Goal: Task Accomplishment & Management: Manage account settings

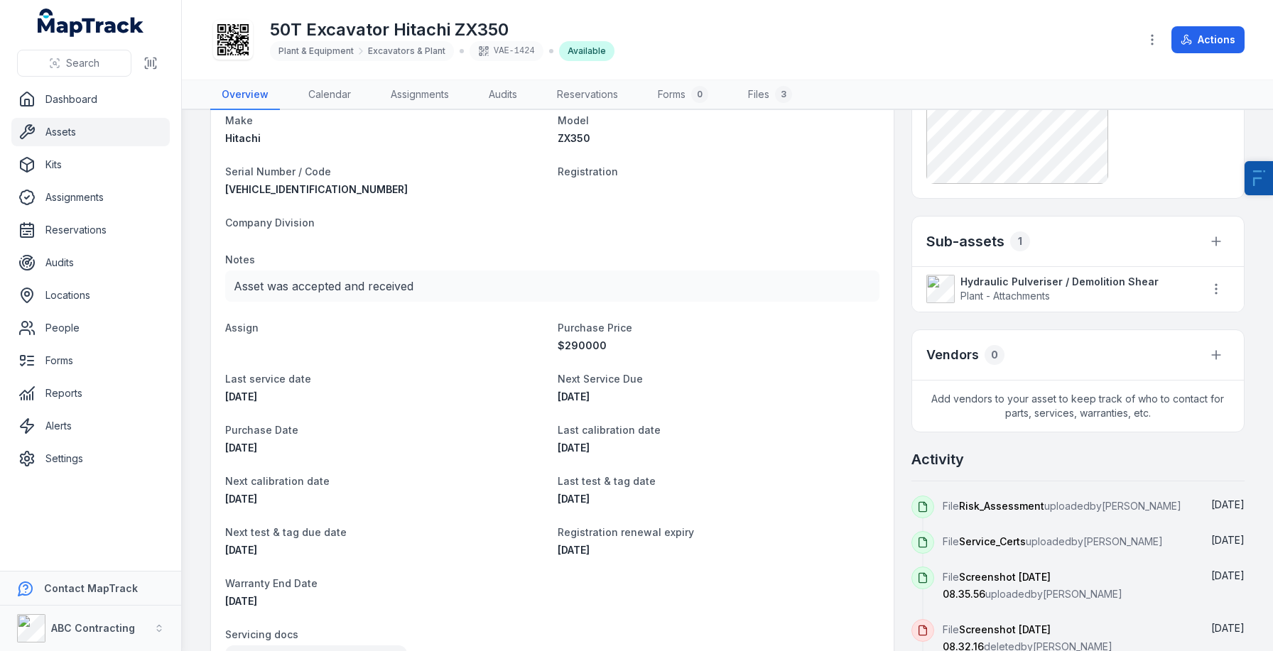
scroll to position [118, 0]
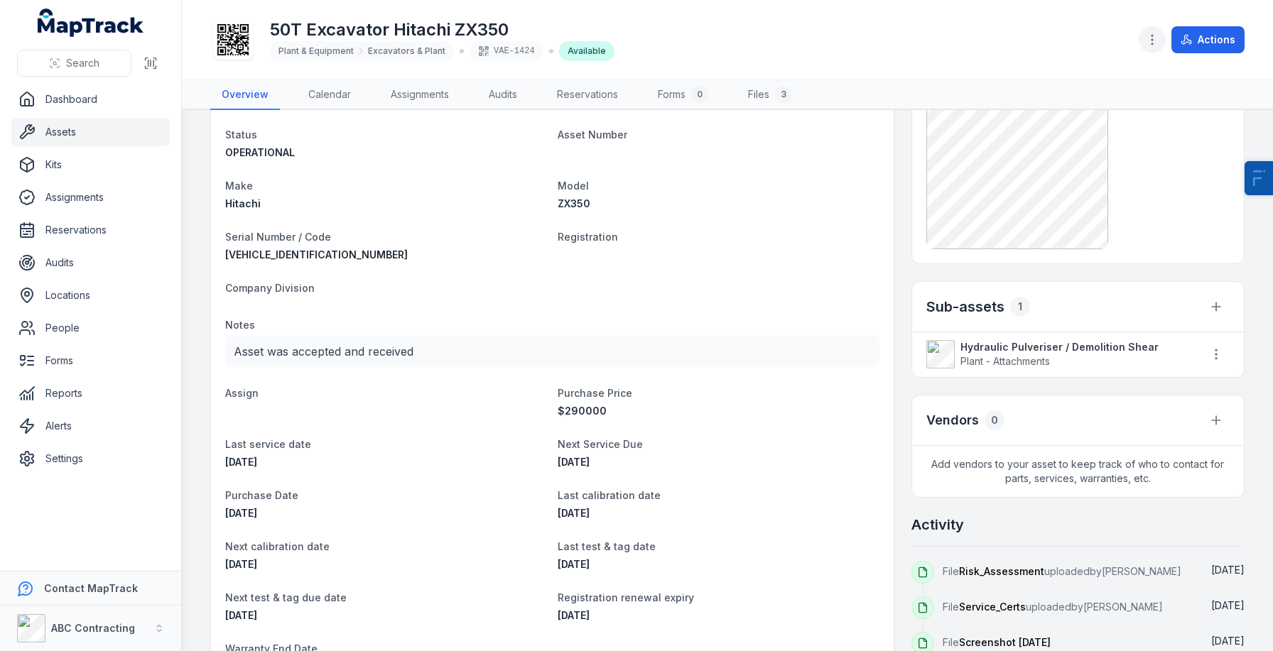
click at [1149, 31] on button "button" at bounding box center [1152, 39] width 27 height 27
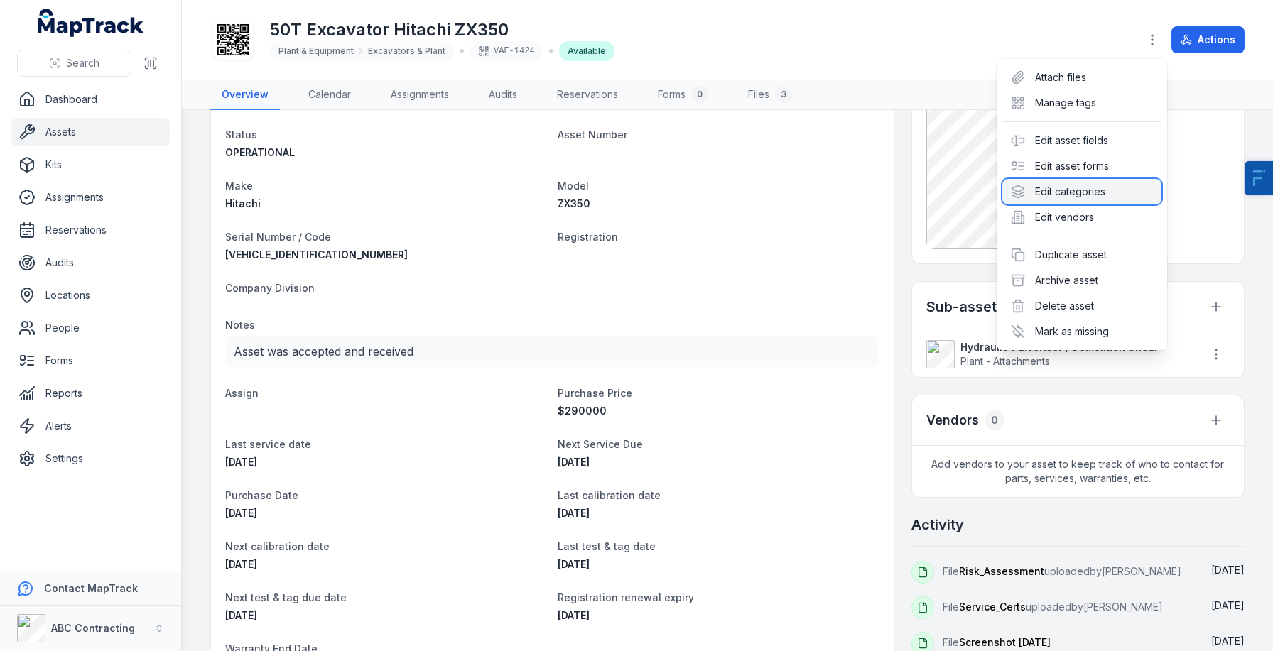
click at [1089, 192] on div "Edit categories" at bounding box center [1081, 192] width 159 height 26
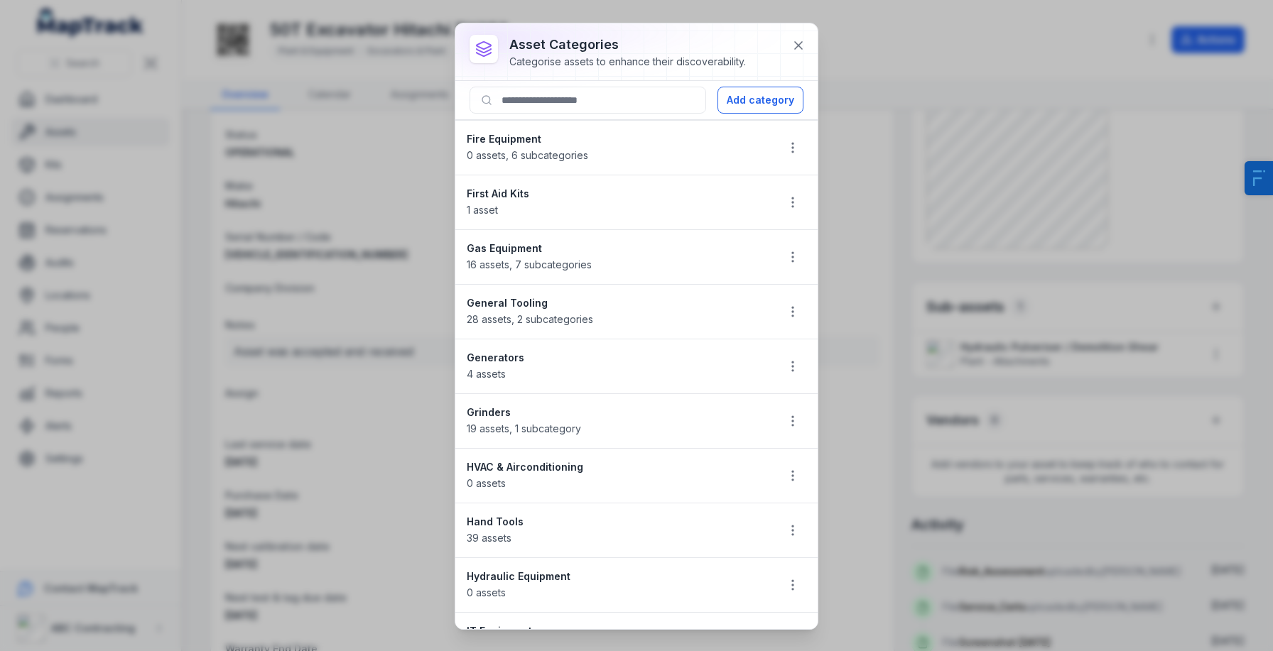
scroll to position [0, 0]
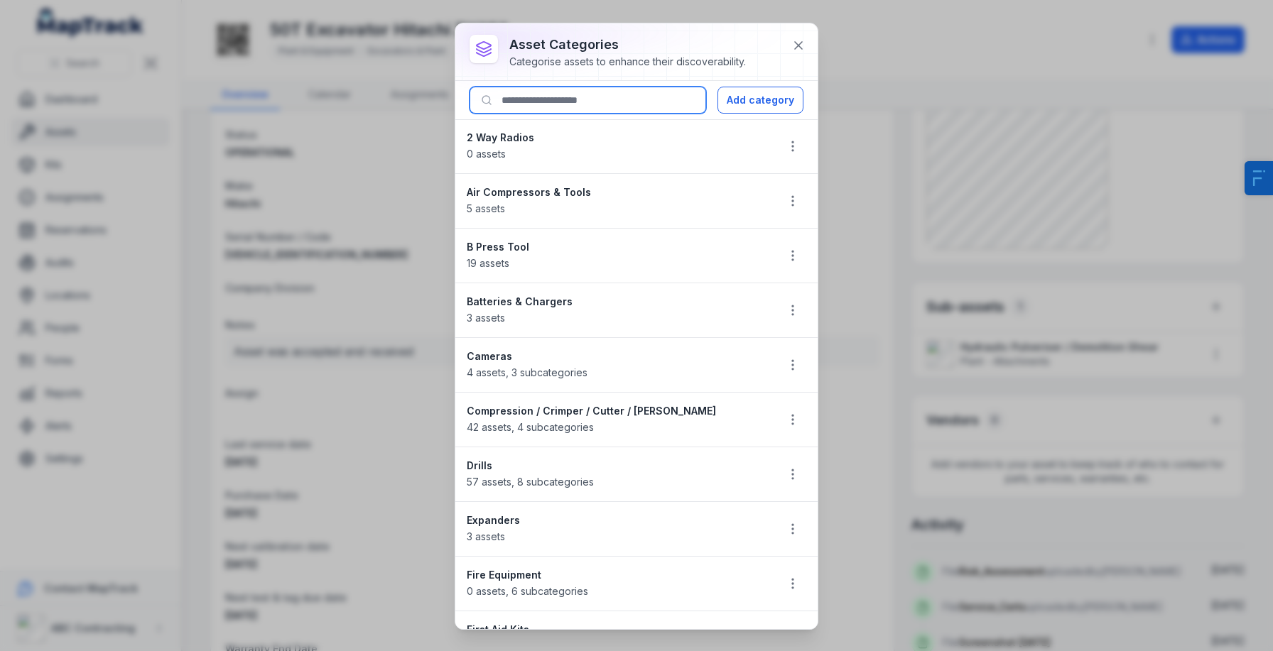
click at [585, 110] on input at bounding box center [588, 100] width 237 height 27
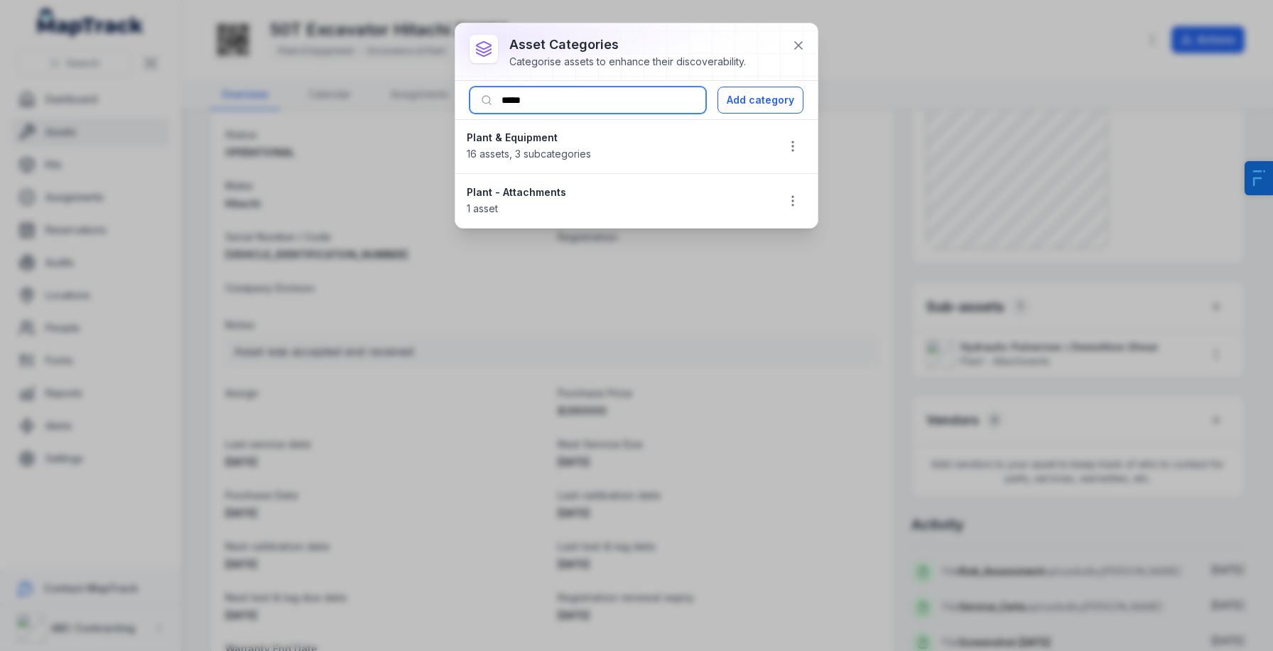
type input "*****"
click at [695, 160] on div "Plant & Equipment 16 assets , 3 subcategories" at bounding box center [616, 146] width 298 height 31
click at [790, 153] on button "button" at bounding box center [792, 146] width 27 height 27
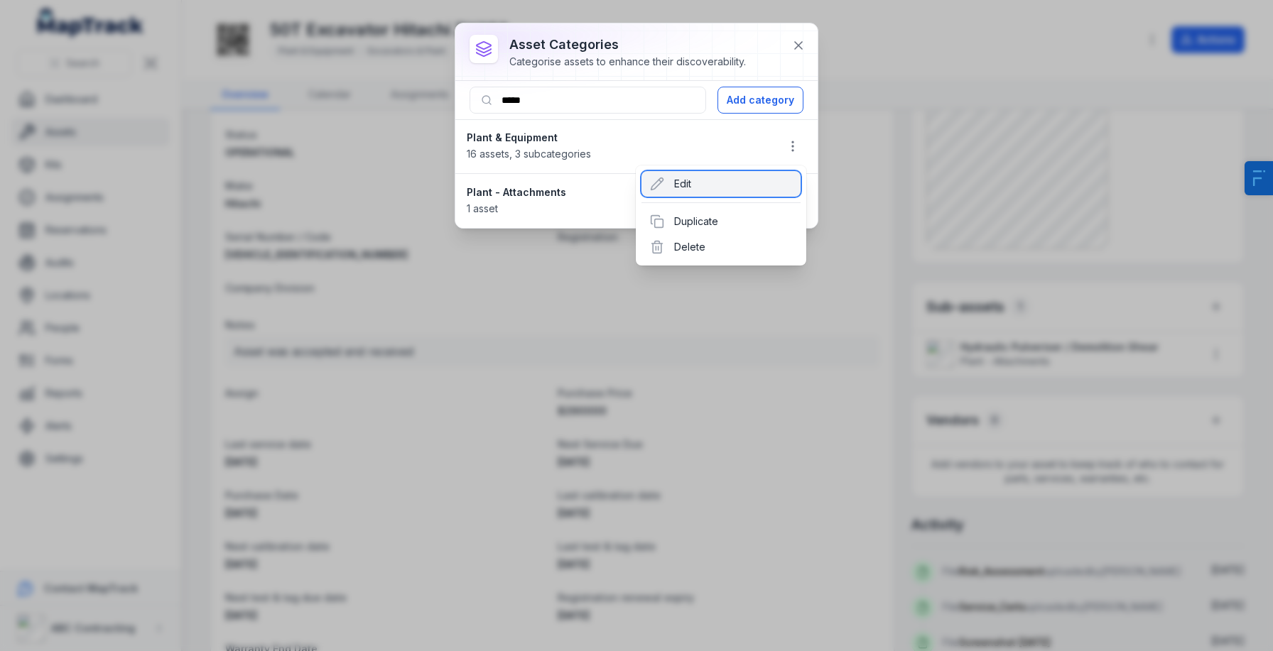
click at [696, 194] on div "Edit" at bounding box center [720, 184] width 159 height 26
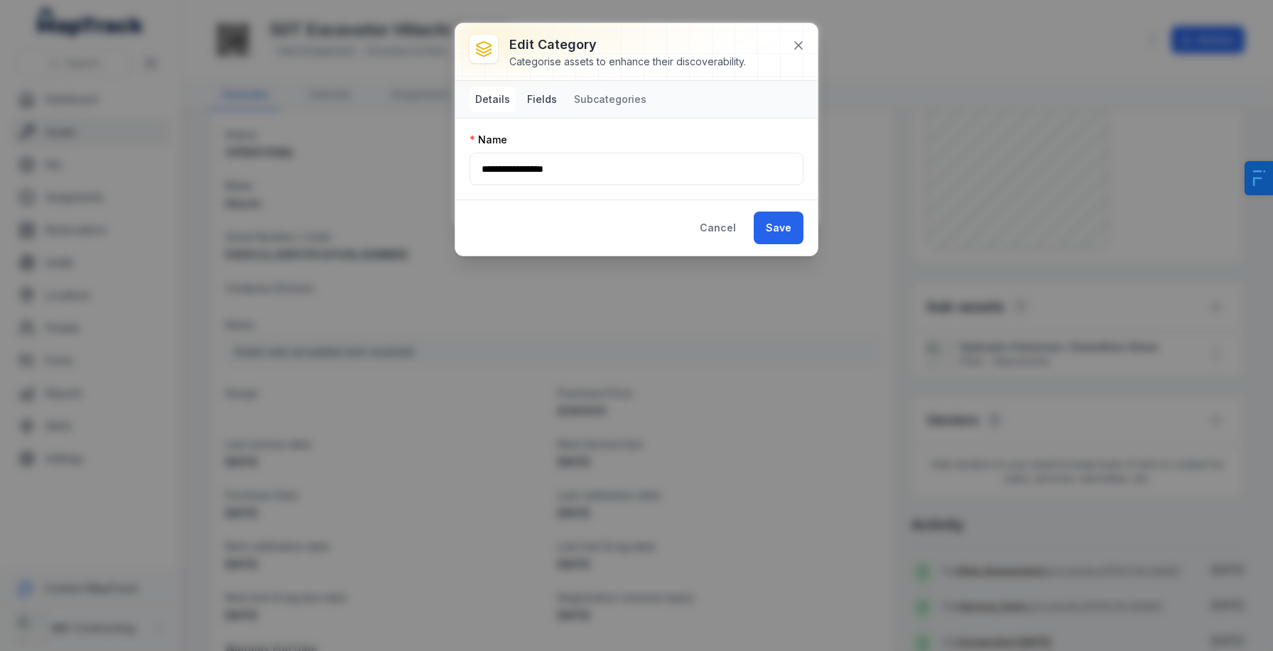
click at [548, 99] on button "Fields" at bounding box center [541, 100] width 41 height 26
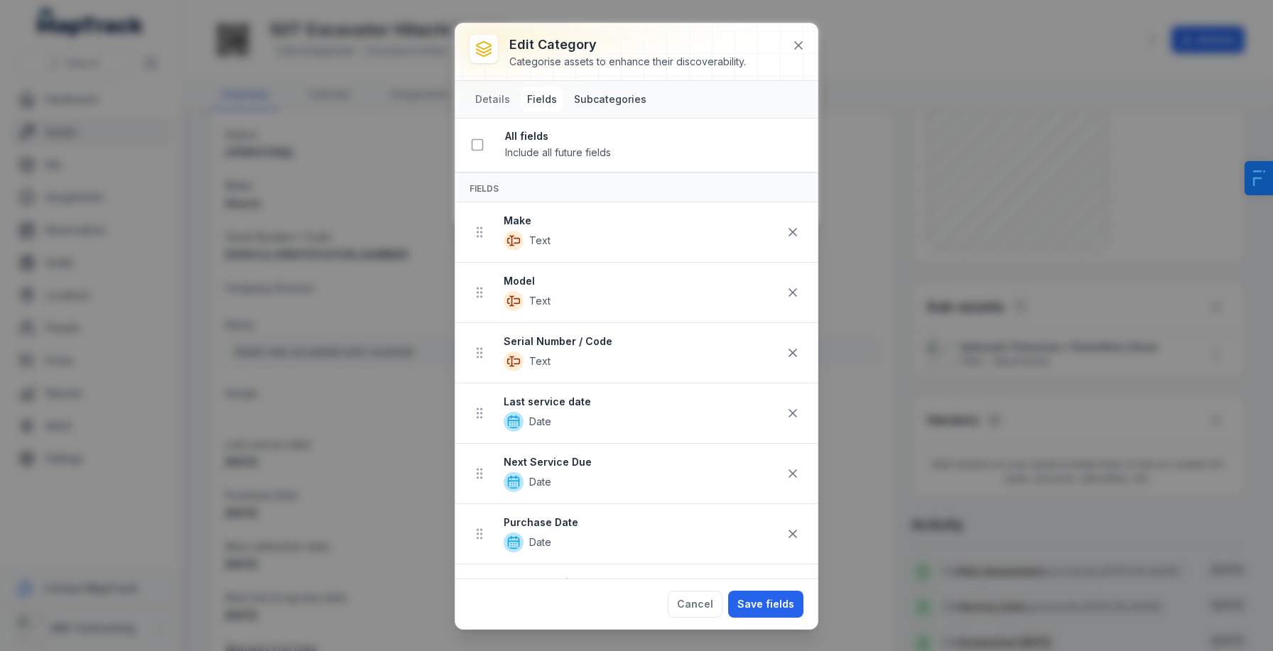
click at [595, 102] on button "Subcategories" at bounding box center [610, 100] width 84 height 26
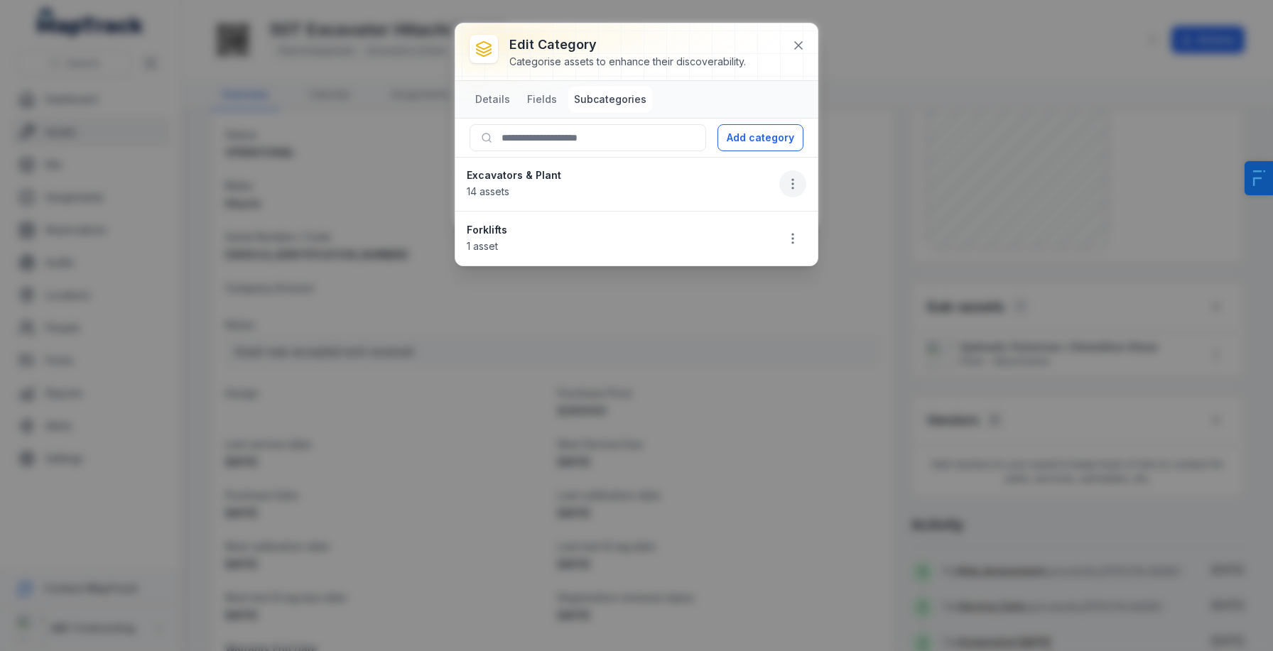
click at [798, 186] on icon "button" at bounding box center [793, 184] width 14 height 14
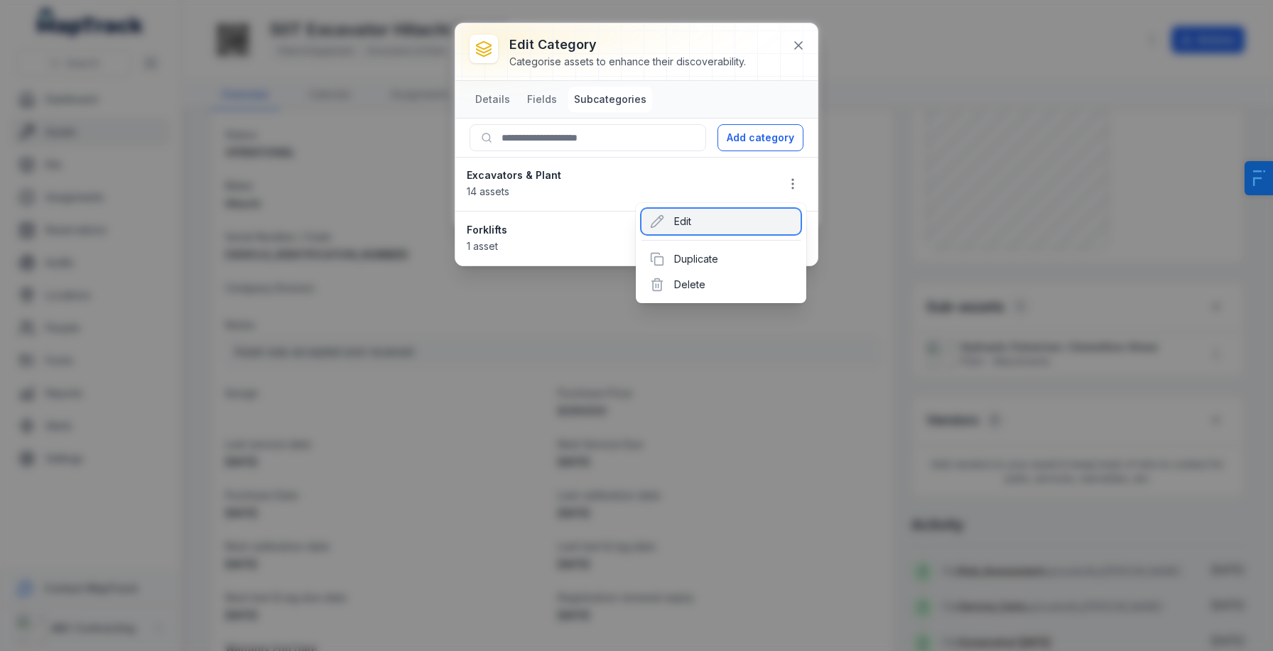
click at [729, 220] on div "Edit" at bounding box center [720, 222] width 159 height 26
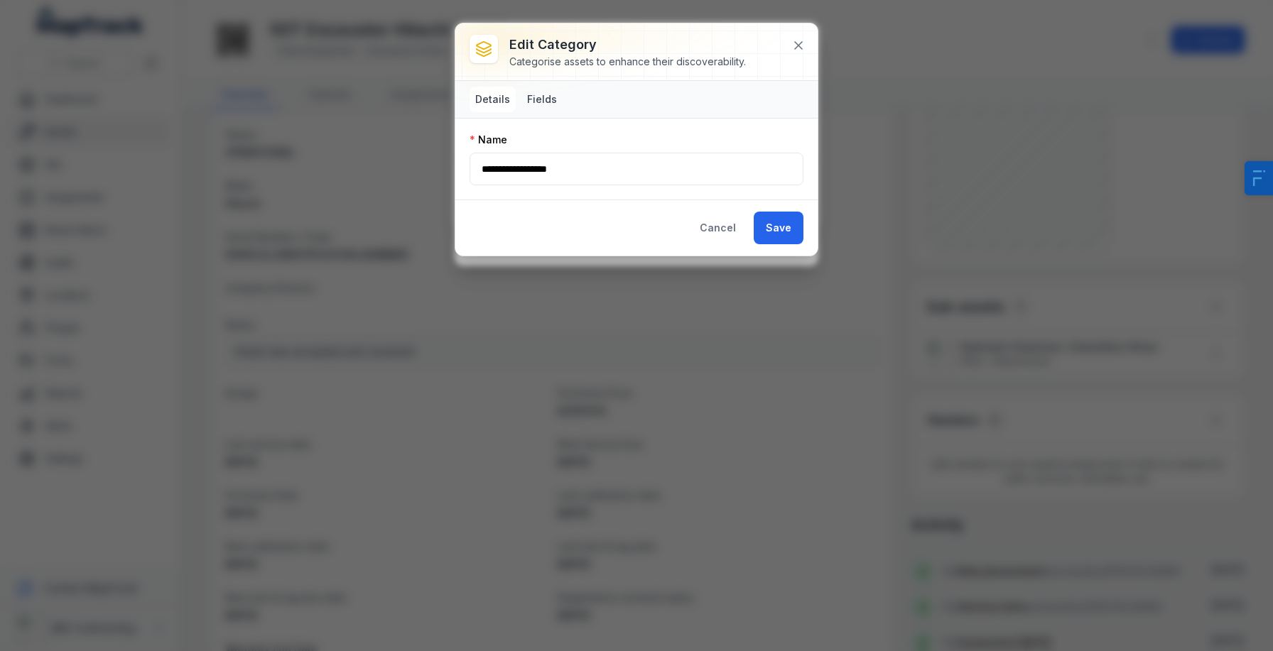
click at [534, 99] on button "Fields" at bounding box center [541, 100] width 41 height 26
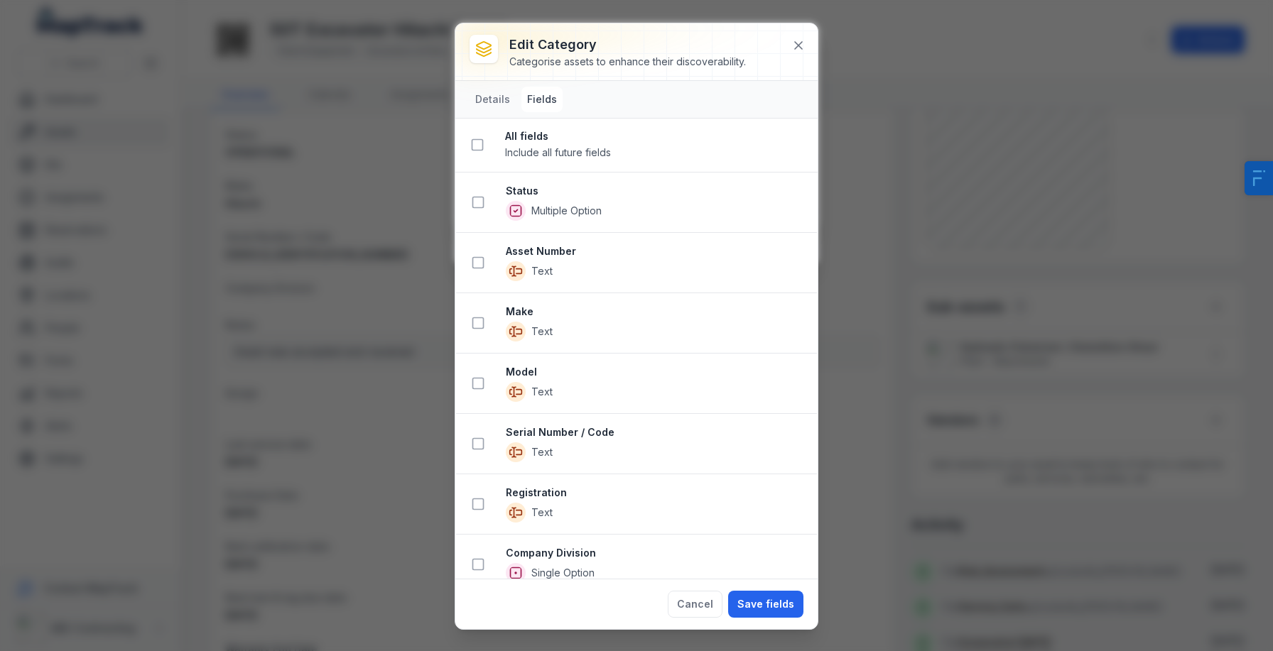
scroll to position [10, 0]
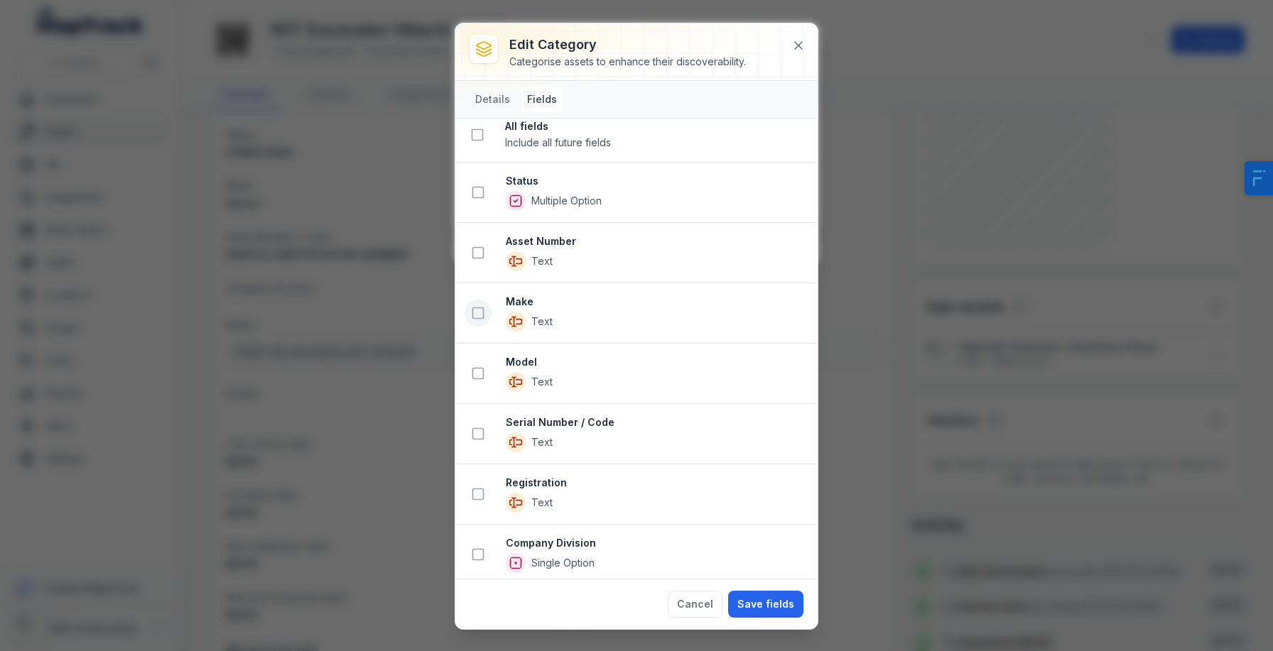
click at [480, 313] on icon at bounding box center [478, 313] width 14 height 14
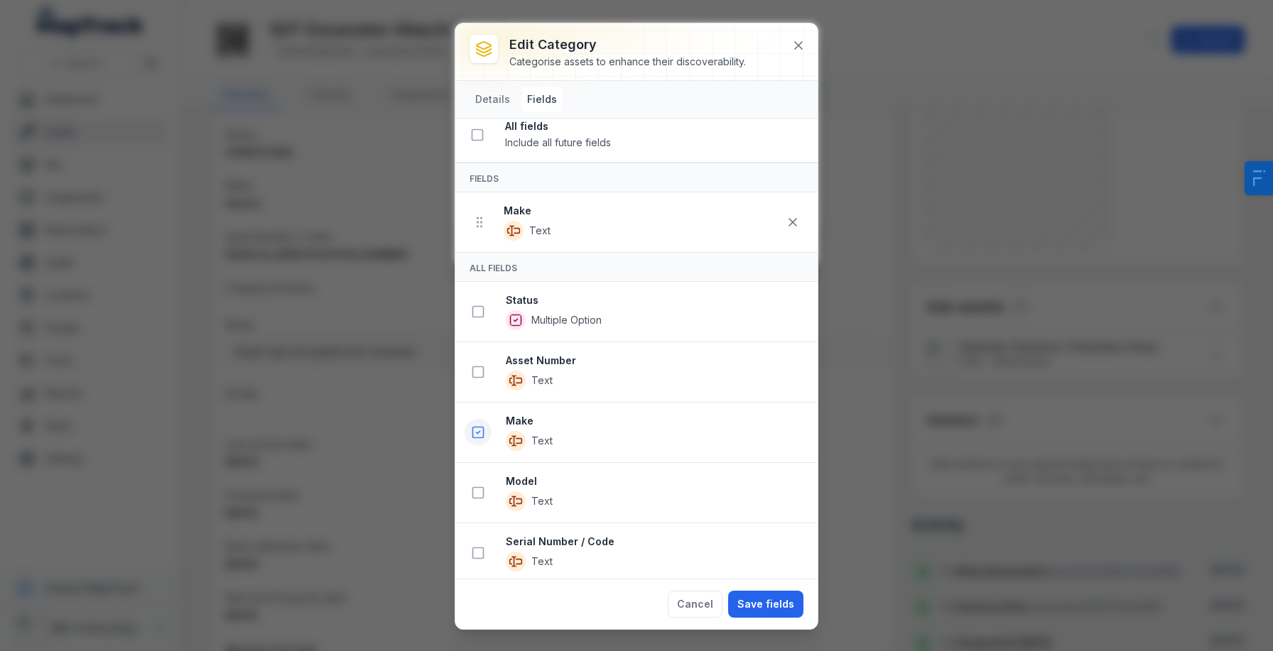
click at [475, 425] on button at bounding box center [478, 432] width 27 height 27
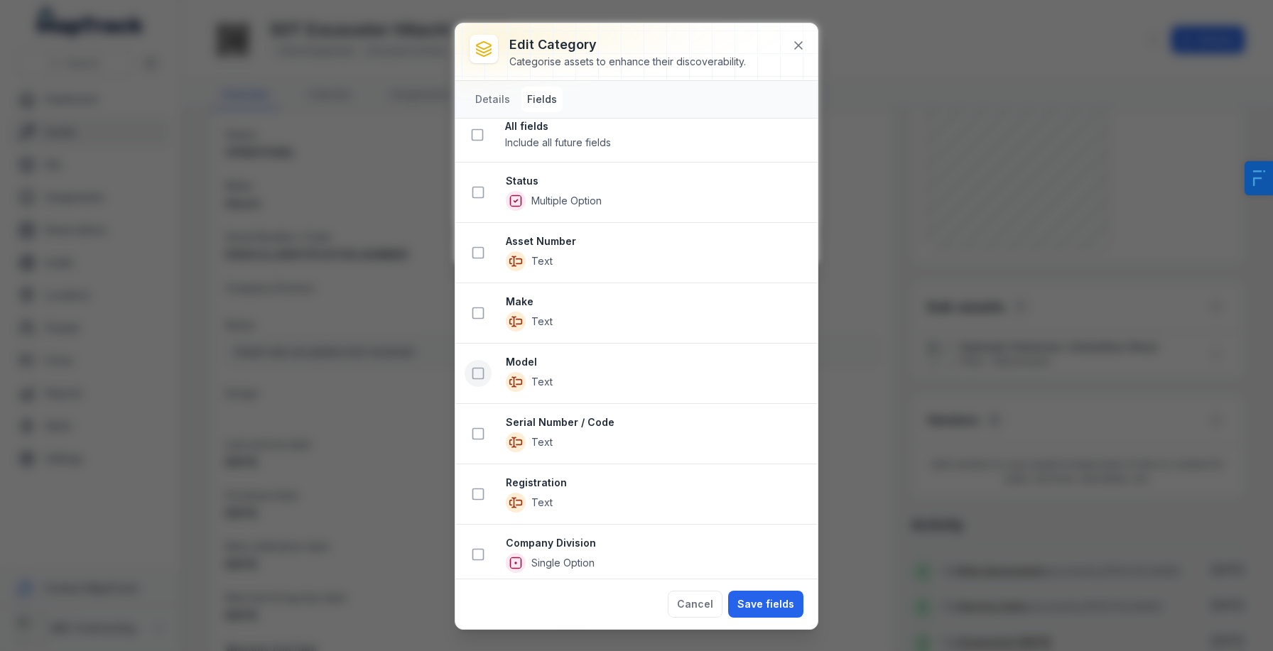
click at [481, 375] on icon at bounding box center [478, 374] width 14 height 14
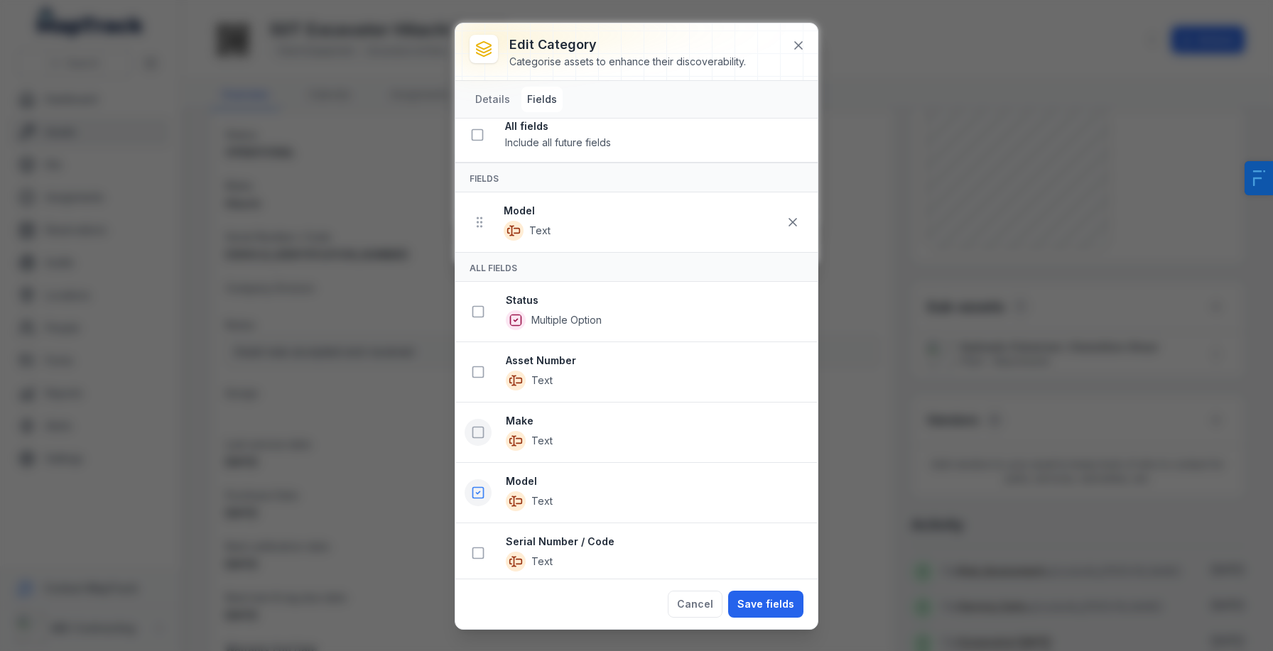
click at [467, 440] on button at bounding box center [478, 432] width 27 height 27
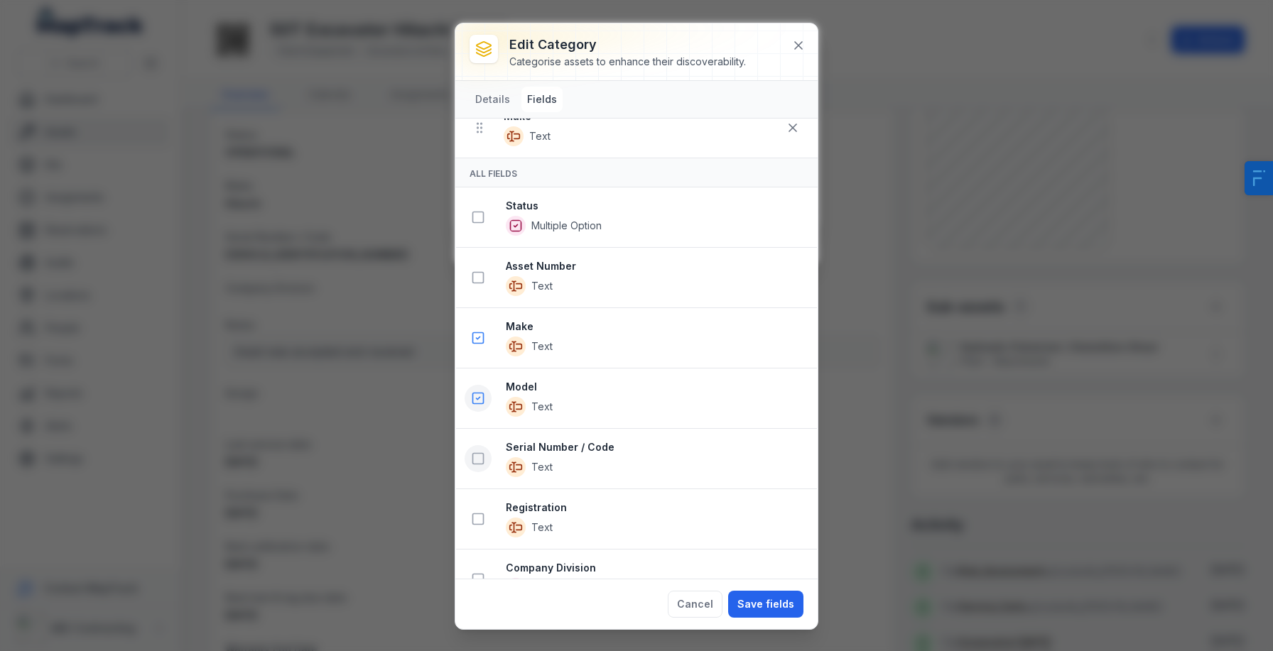
click at [473, 454] on rect at bounding box center [478, 459] width 11 height 11
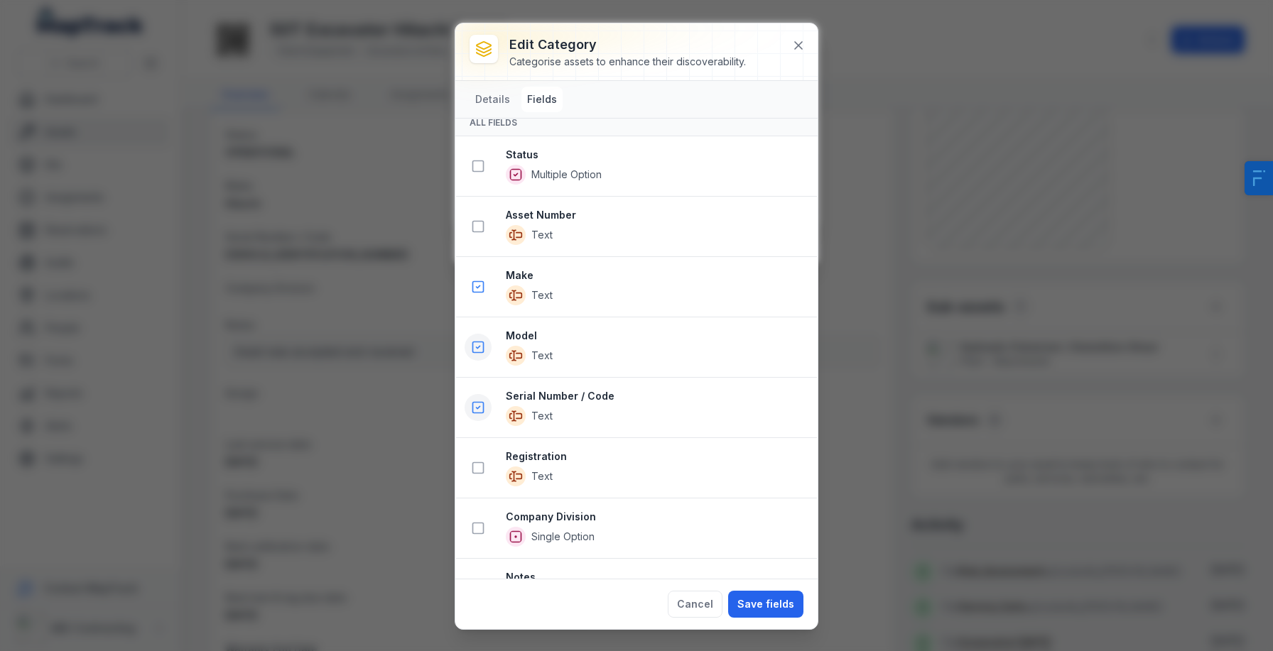
scroll to position [314, 0]
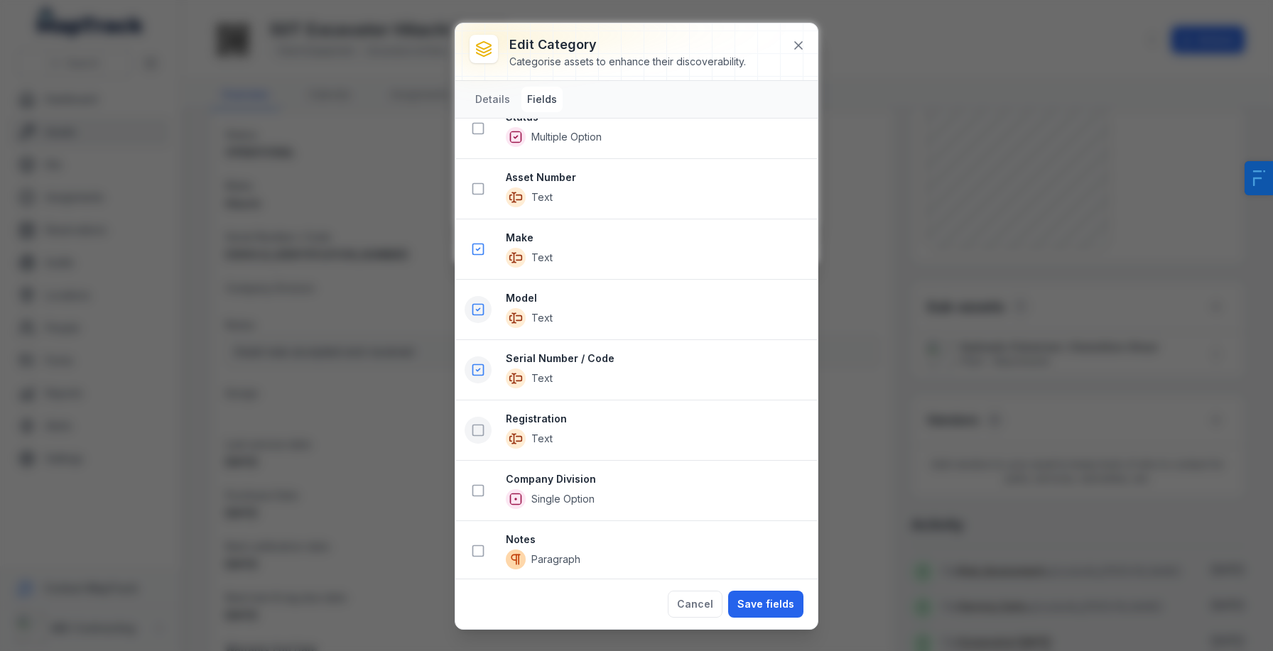
click at [482, 426] on rect at bounding box center [478, 431] width 11 height 11
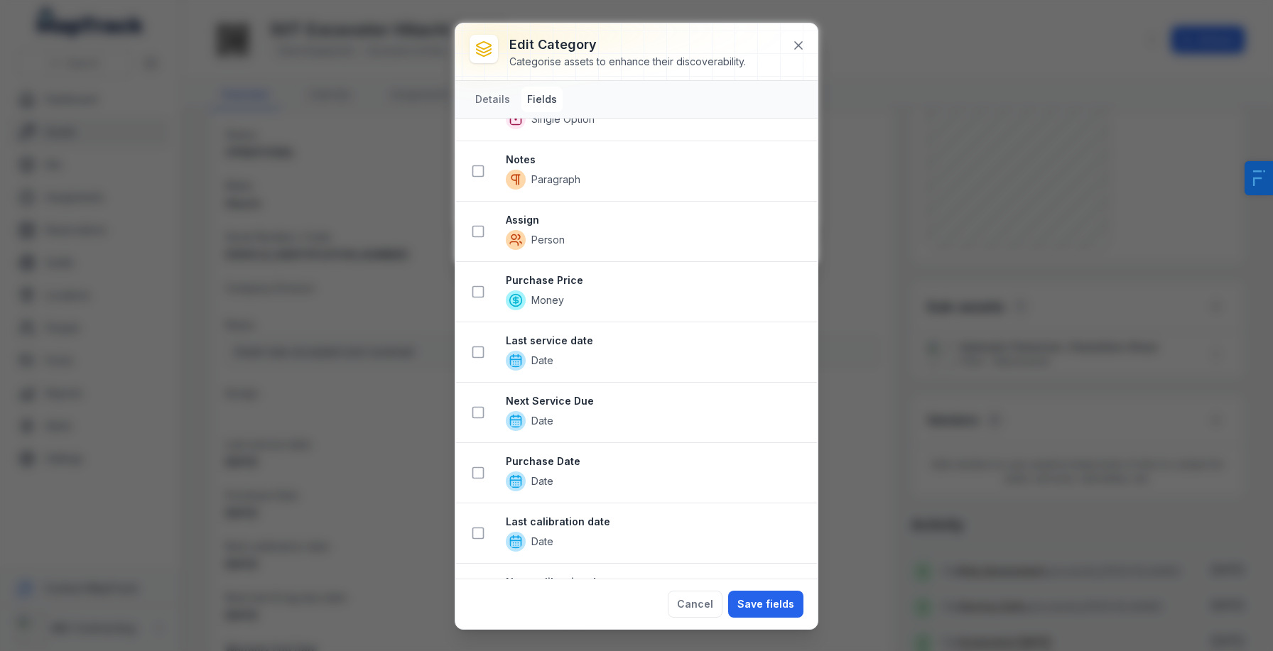
click at [482, 424] on button at bounding box center [478, 412] width 27 height 27
click at [482, 352] on icon at bounding box center [478, 352] width 14 height 14
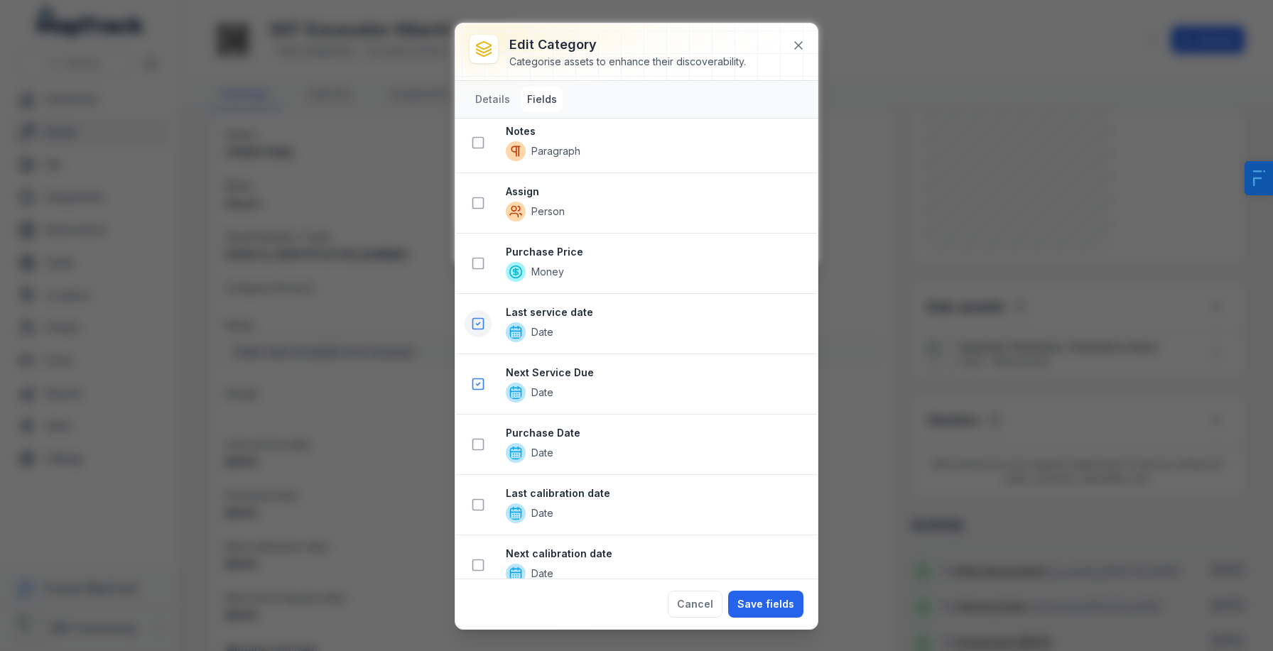
scroll to position [933, 0]
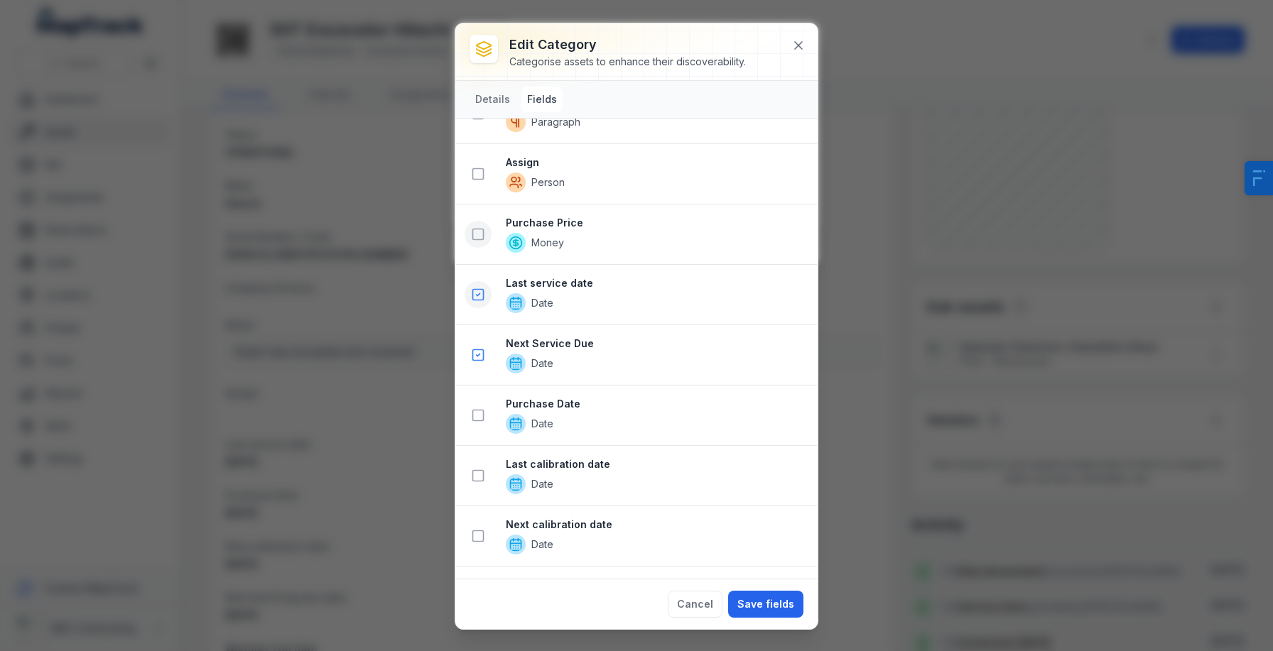
click at [477, 231] on icon at bounding box center [478, 234] width 14 height 14
click at [485, 354] on button at bounding box center [478, 357] width 27 height 27
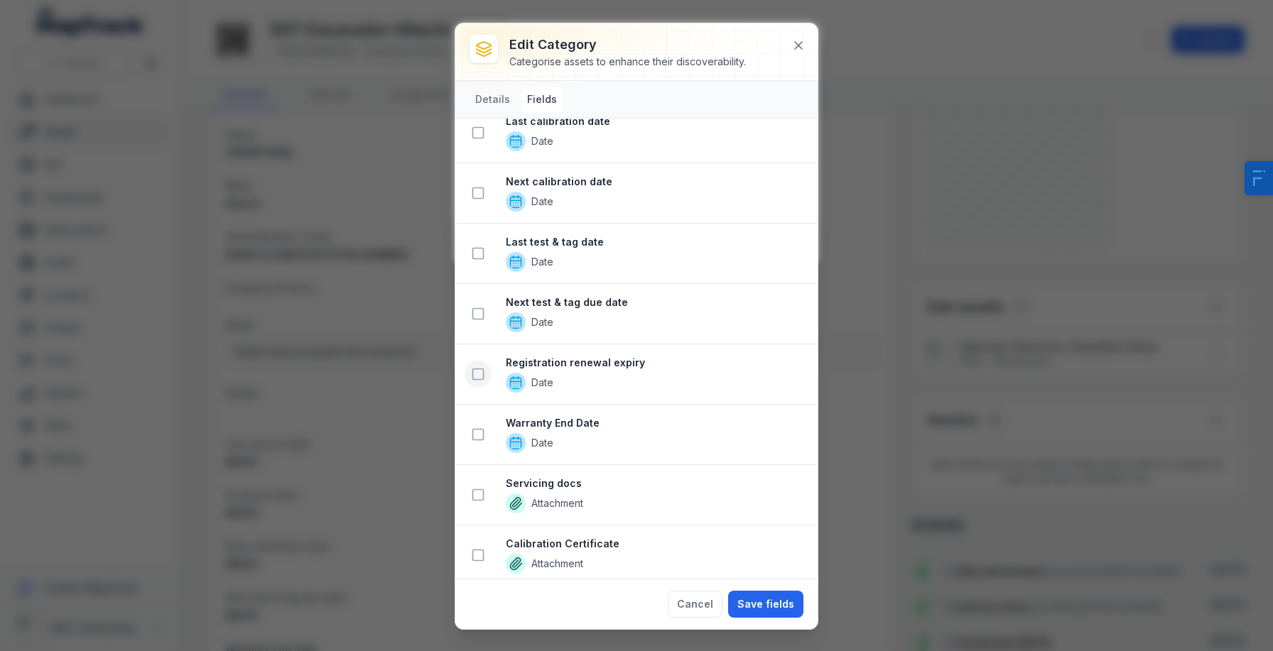
click at [480, 374] on icon at bounding box center [478, 374] width 14 height 14
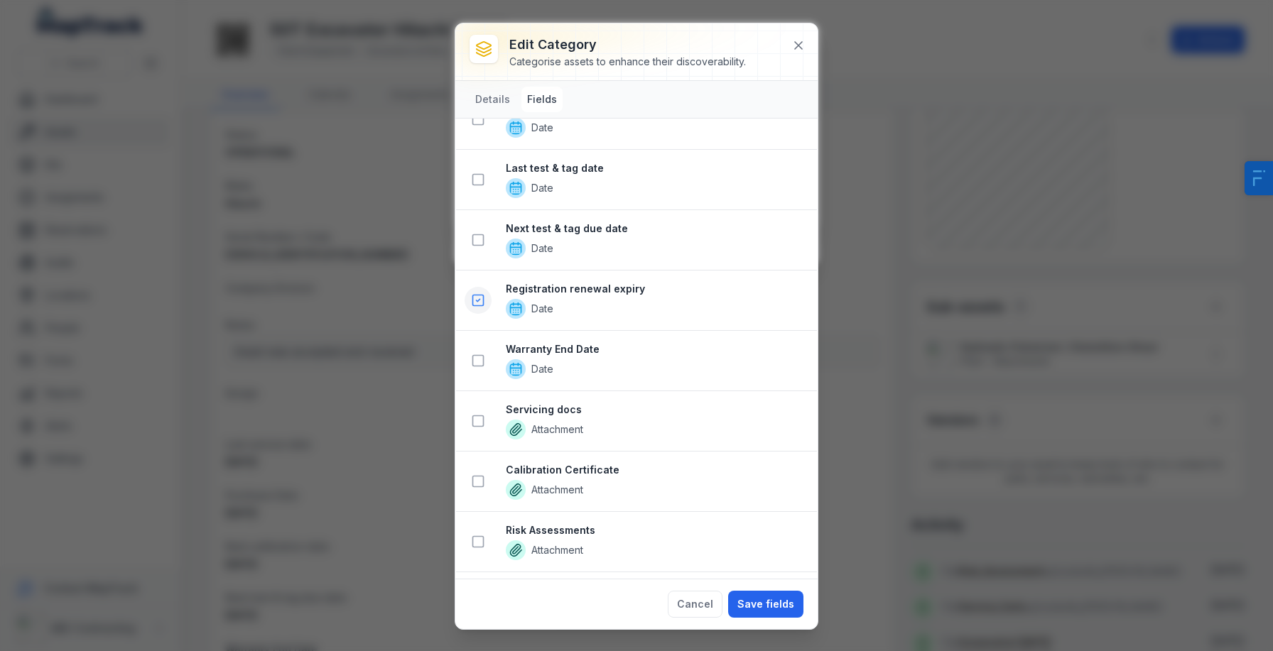
scroll to position [1532, 0]
click at [480, 362] on icon at bounding box center [478, 360] width 14 height 14
click at [477, 428] on button at bounding box center [478, 420] width 27 height 27
click at [473, 480] on icon at bounding box center [478, 481] width 14 height 14
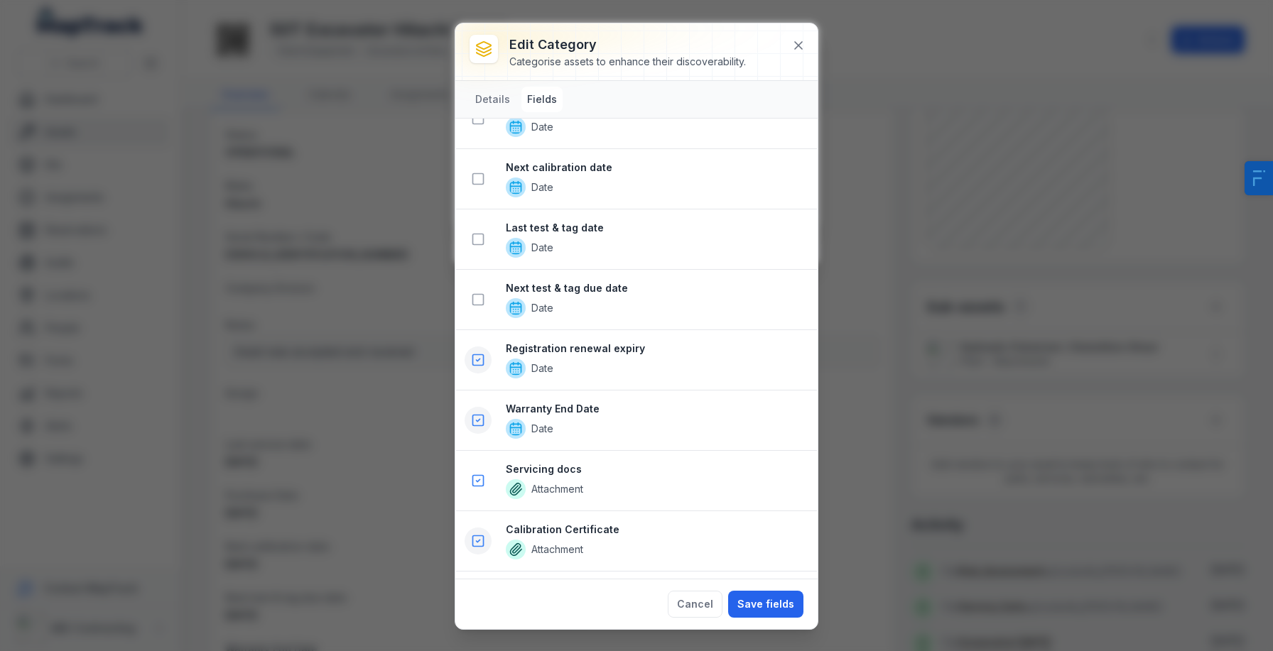
scroll to position [1713, 0]
click at [472, 546] on icon at bounding box center [478, 541] width 14 height 14
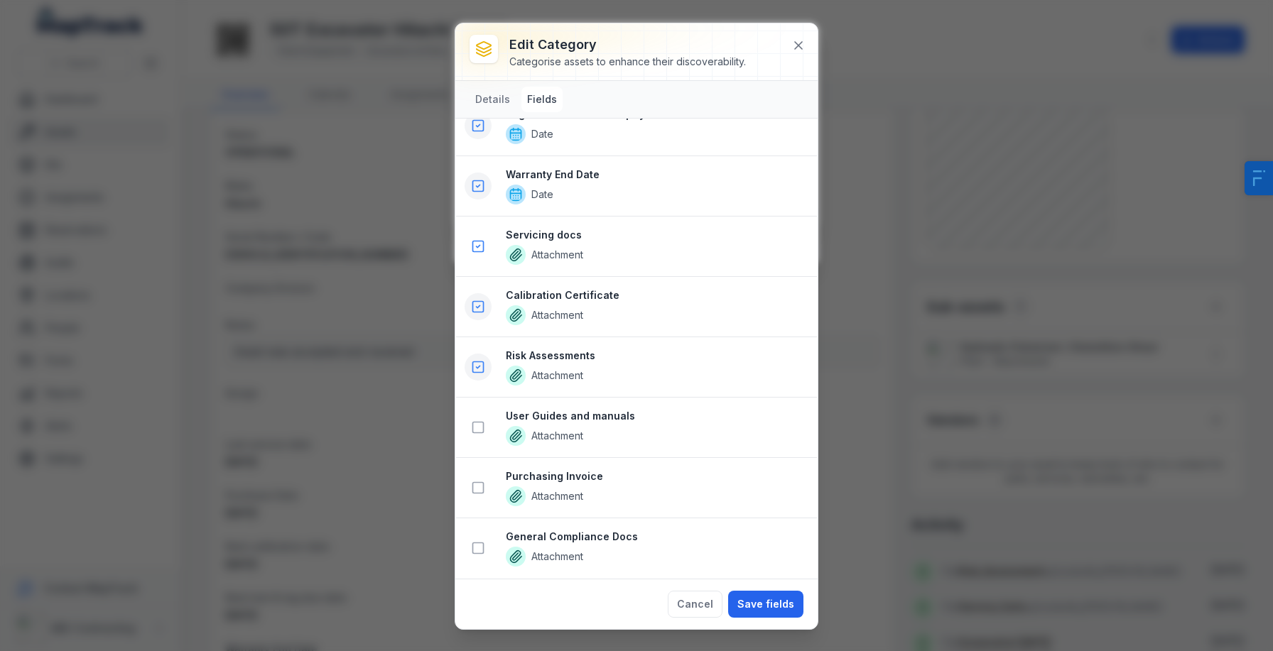
scroll to position [1947, 0]
click at [477, 497] on button at bounding box center [478, 488] width 27 height 27
click at [488, 423] on button at bounding box center [478, 428] width 27 height 27
click at [480, 549] on icon at bounding box center [478, 549] width 14 height 14
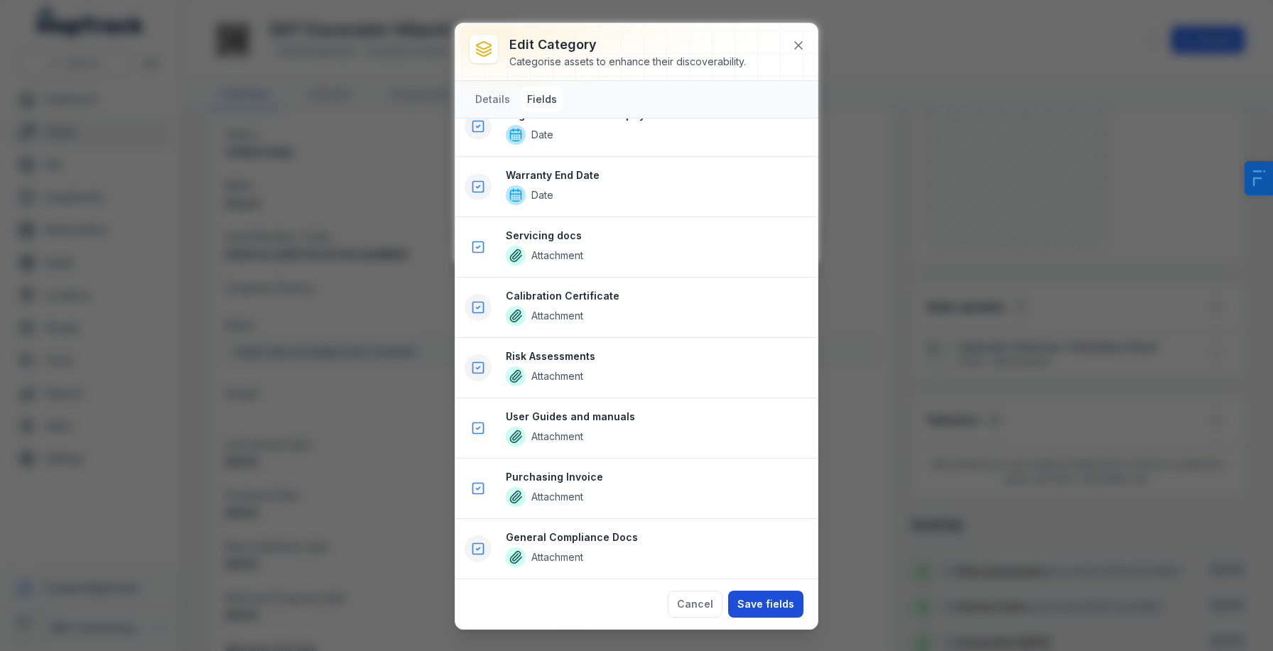
click at [785, 608] on button "Save fields" at bounding box center [765, 604] width 75 height 27
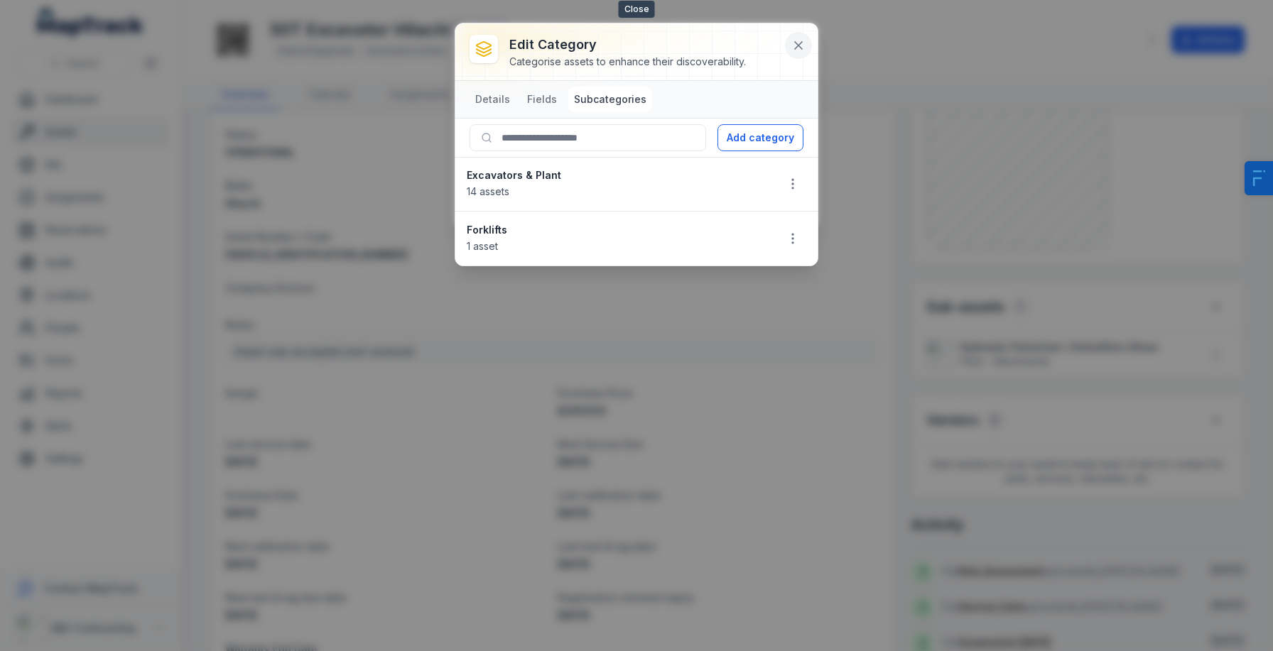
click at [798, 51] on icon at bounding box center [798, 45] width 14 height 14
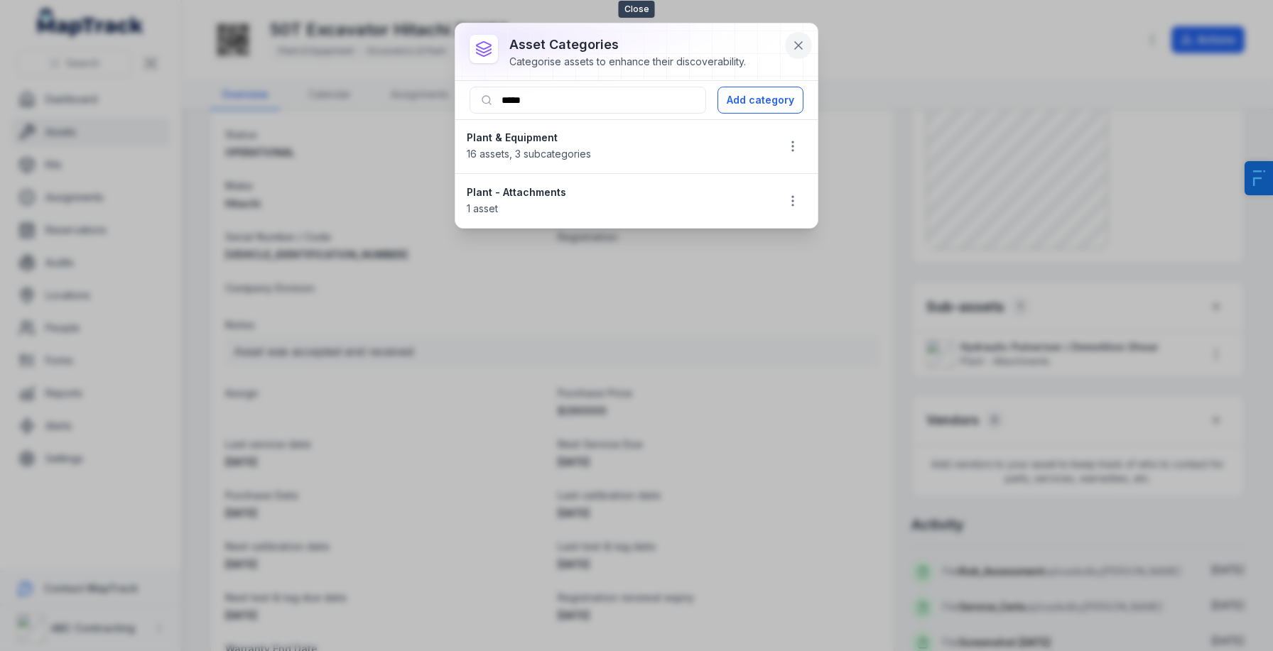
click at [790, 45] on button at bounding box center [798, 45] width 27 height 27
